Goal: Browse casually: Explore the website without a specific task or goal

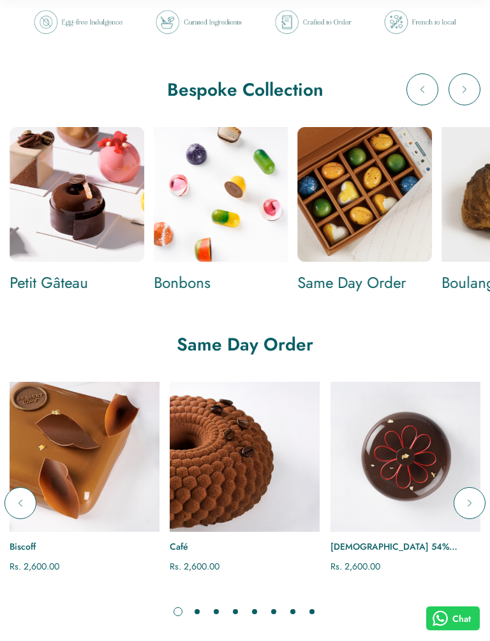
scroll to position [477, 0]
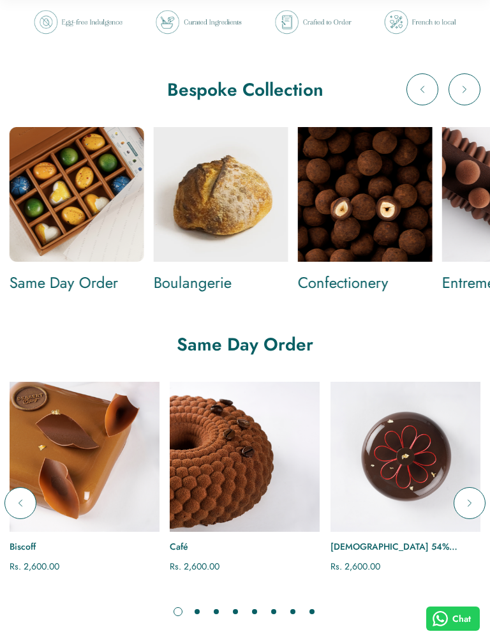
click at [226, 209] on img "Boulangerie" at bounding box center [221, 194] width 135 height 135
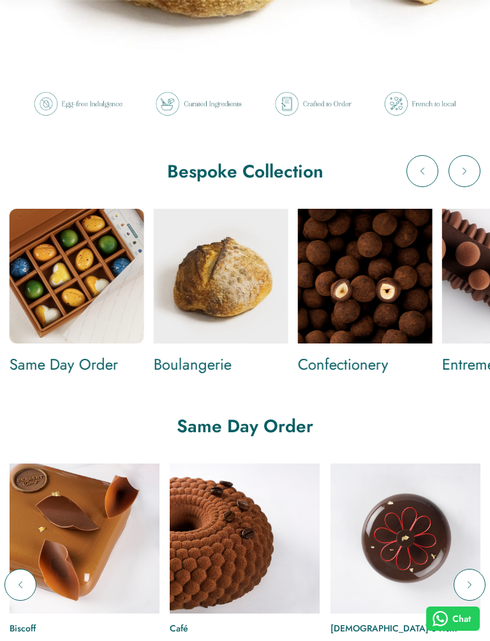
scroll to position [419, 0]
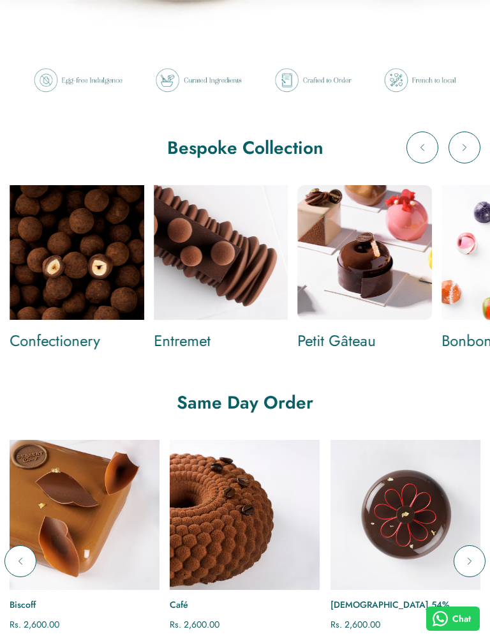
click at [229, 265] on img "Entremet" at bounding box center [221, 252] width 135 height 135
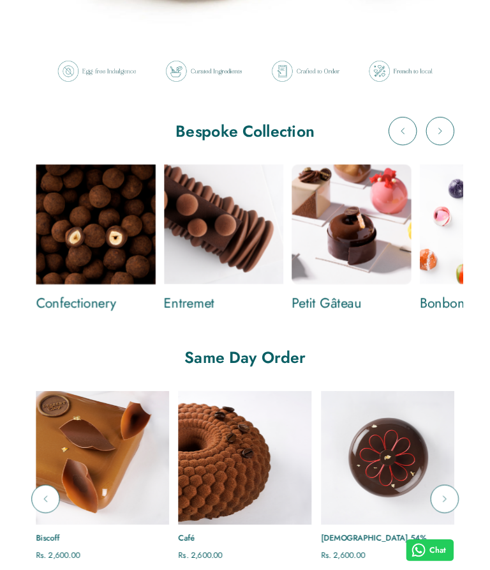
scroll to position [455, 0]
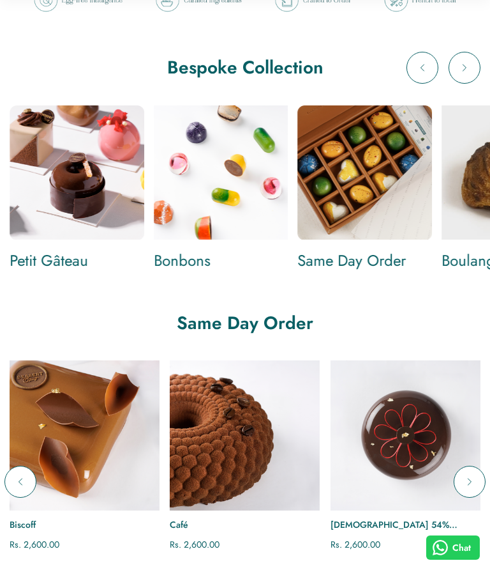
click at [87, 172] on img "Petit Gâteau" at bounding box center [77, 172] width 135 height 135
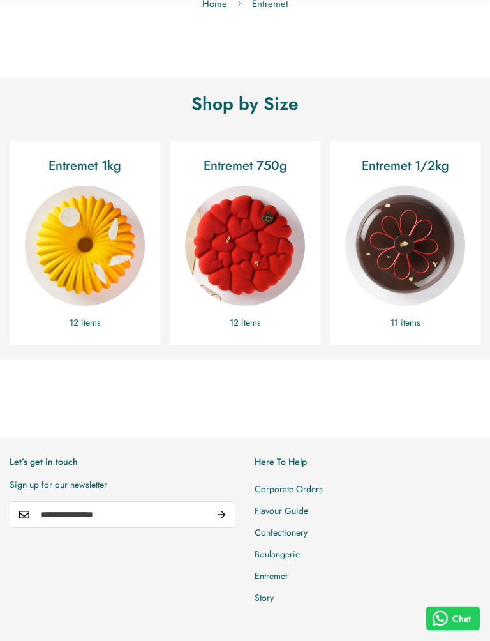
scroll to position [119, 0]
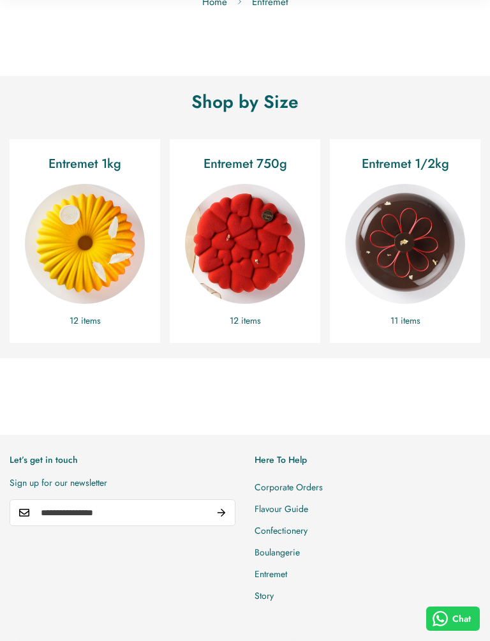
click at [404, 256] on img "Entremet 1/2kg" at bounding box center [405, 244] width 120 height 120
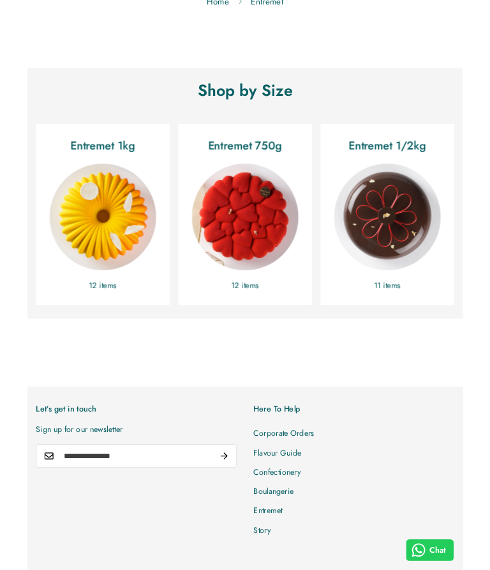
scroll to position [155, 0]
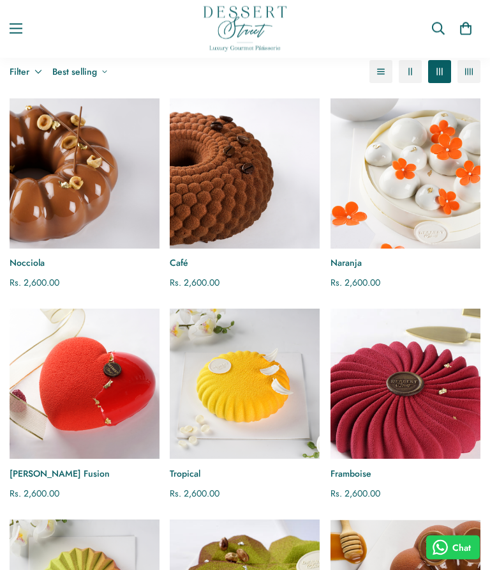
scroll to position [27, 0]
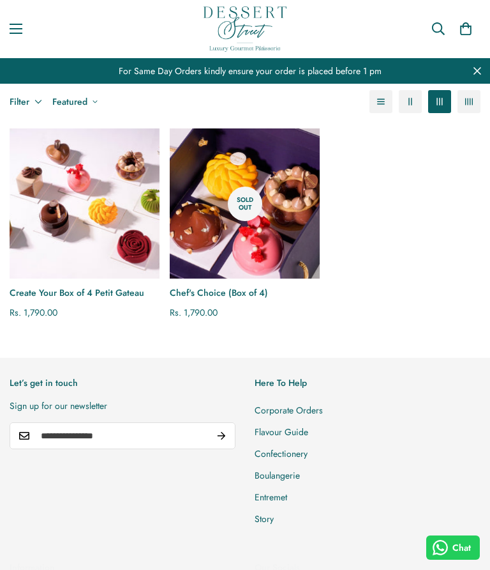
click at [66, 221] on img "Create Your Box of 4 Petit Gateau" at bounding box center [85, 203] width 150 height 150
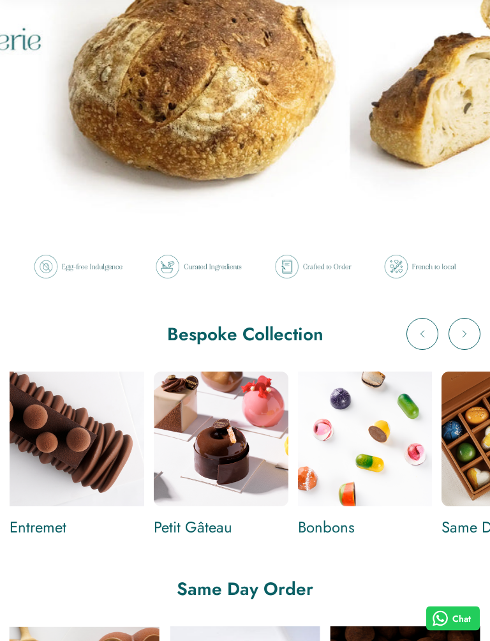
scroll to position [232, 0]
click at [434, 137] on link at bounding box center [245, 49] width 490 height 397
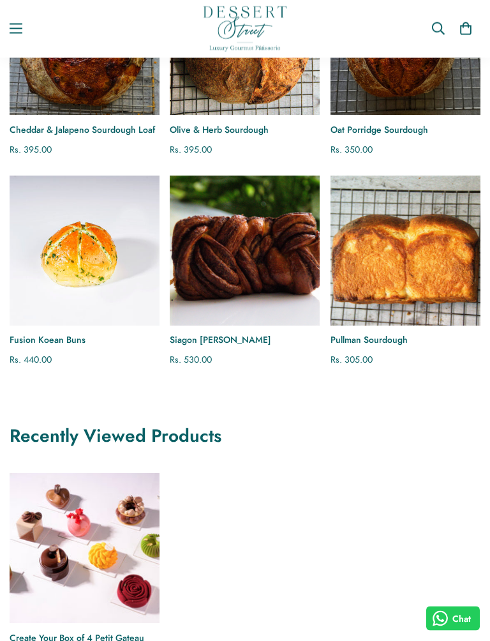
scroll to position [374, 0]
click at [227, 258] on img "Siagon Cinnamon Babka" at bounding box center [245, 251] width 150 height 150
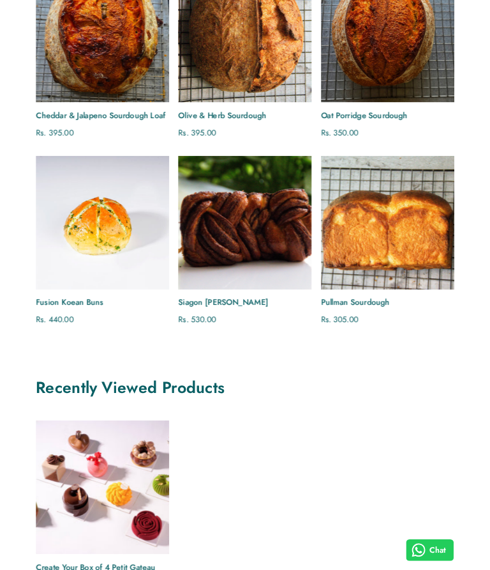
scroll to position [409, 0]
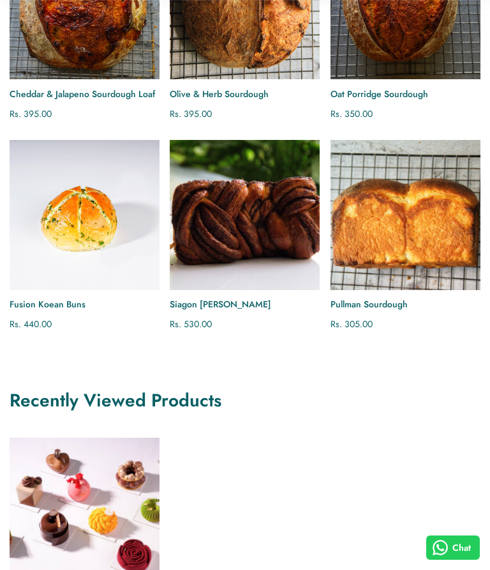
click at [75, 63] on img "Cheddar & Jalapeno Sourdough Loaf" at bounding box center [85, 4] width 150 height 150
